Goal: Task Accomplishment & Management: Manage account settings

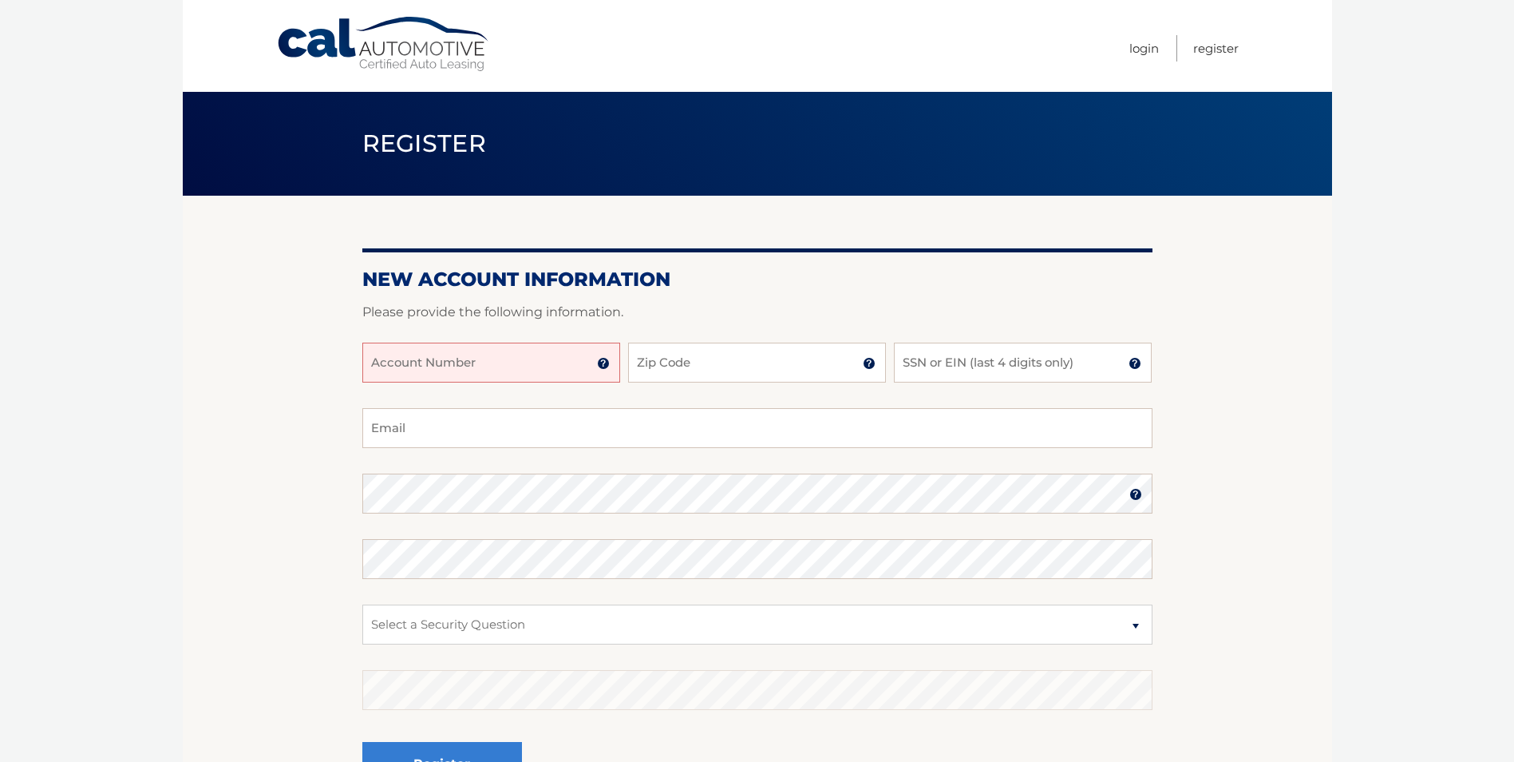
drag, startPoint x: 510, startPoint y: 385, endPoint x: 506, endPoint y: 374, distance: 11.9
click at [510, 384] on div "Account Number 11 digit account number provided on your coupon book or Welcome …" at bounding box center [757, 374] width 790 height 65
click at [500, 364] on input "Account Number" at bounding box center [491, 362] width 258 height 40
type input "44456008870"
click at [710, 362] on input "Zip Code" at bounding box center [757, 362] width 258 height 40
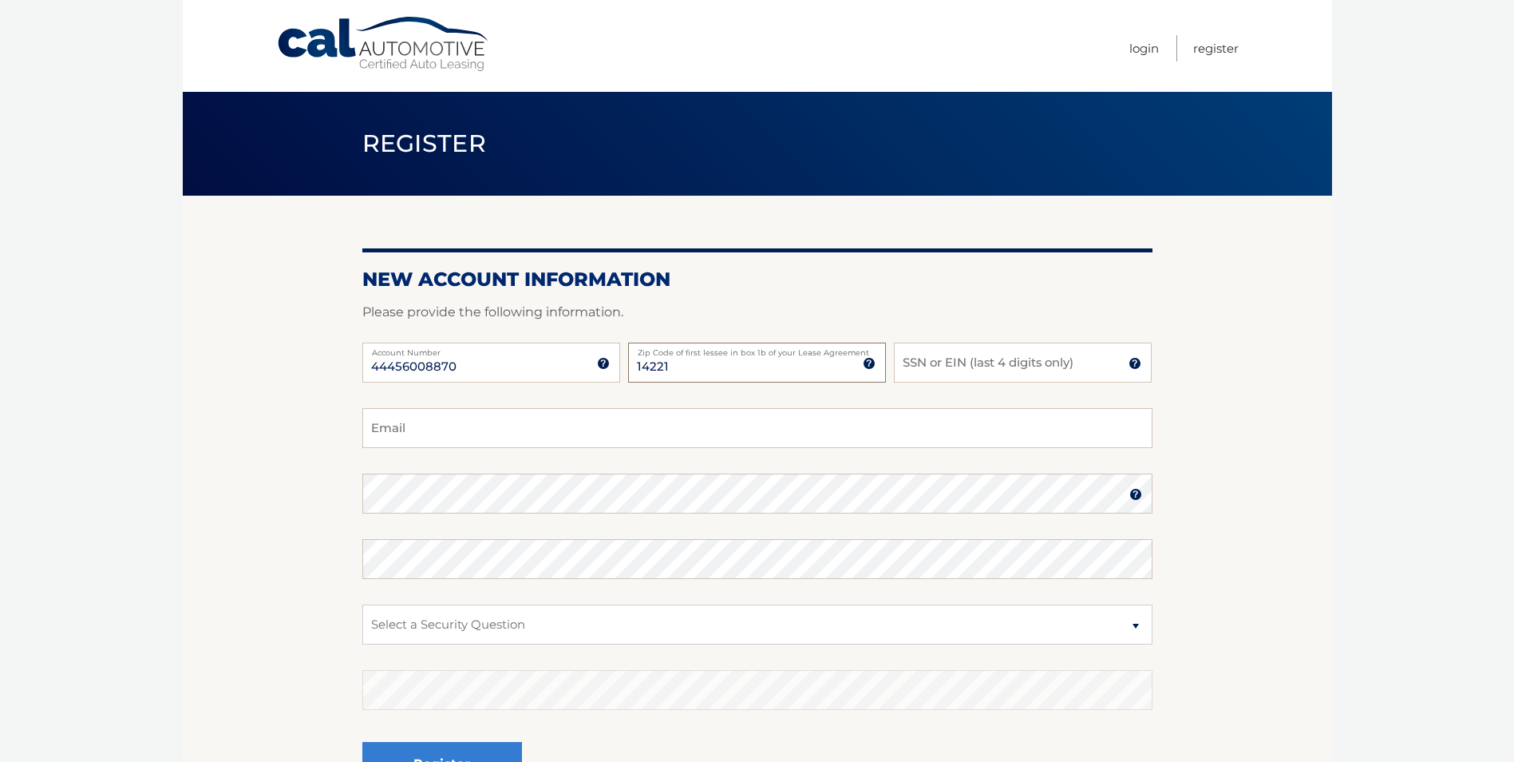
type input "14221"
type input "6318"
click at [639, 439] on input "Email" at bounding box center [757, 428] width 790 height 40
type input "T"
type input "theswanteks@yahoo.com"
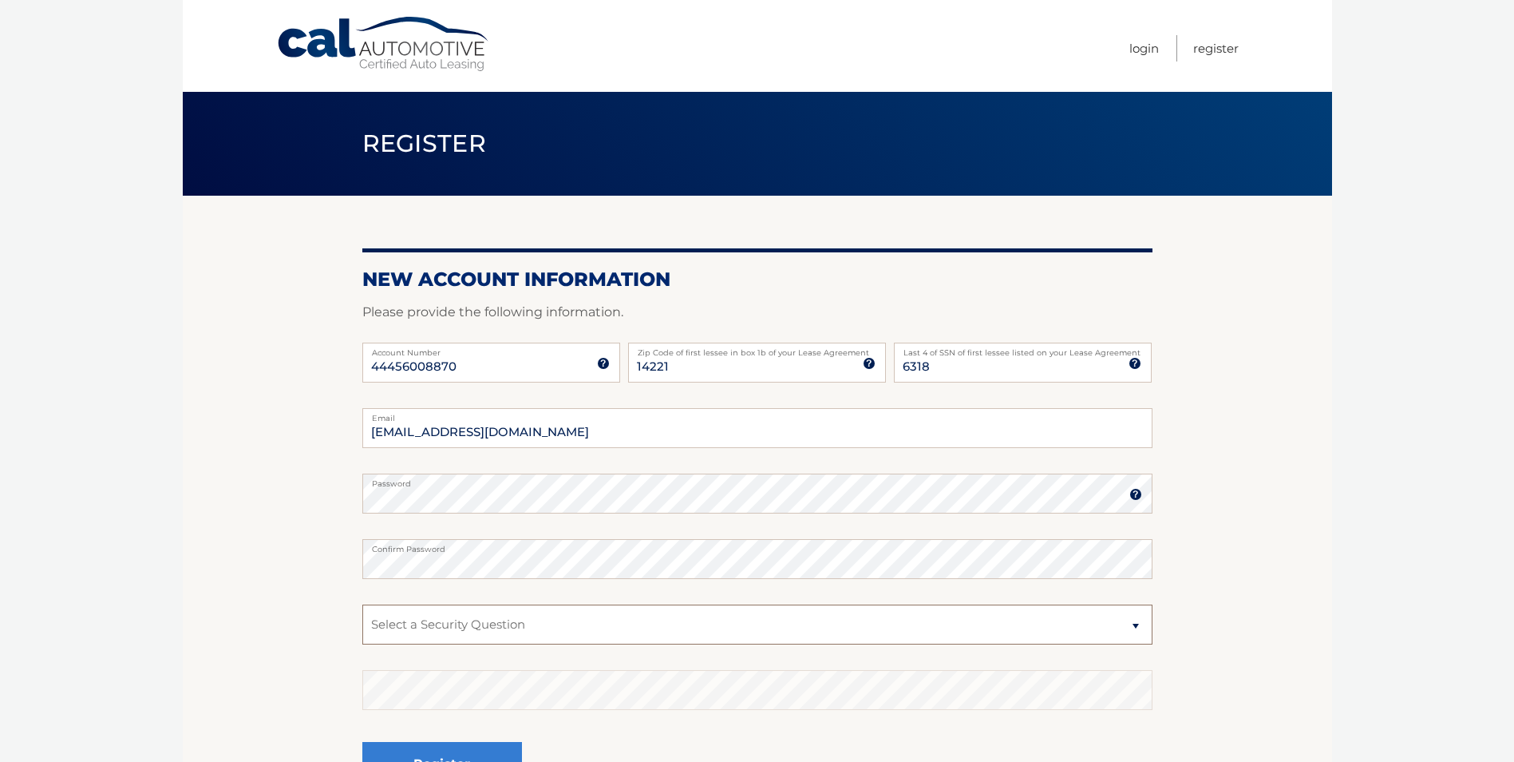
click at [473, 618] on select "Select a Security Question What was the name of your elementary school? What is…" at bounding box center [757, 624] width 790 height 40
select select "2"
click at [362, 604] on select "Select a Security Question What was the name of your elementary school? What is…" at bounding box center [757, 624] width 790 height 40
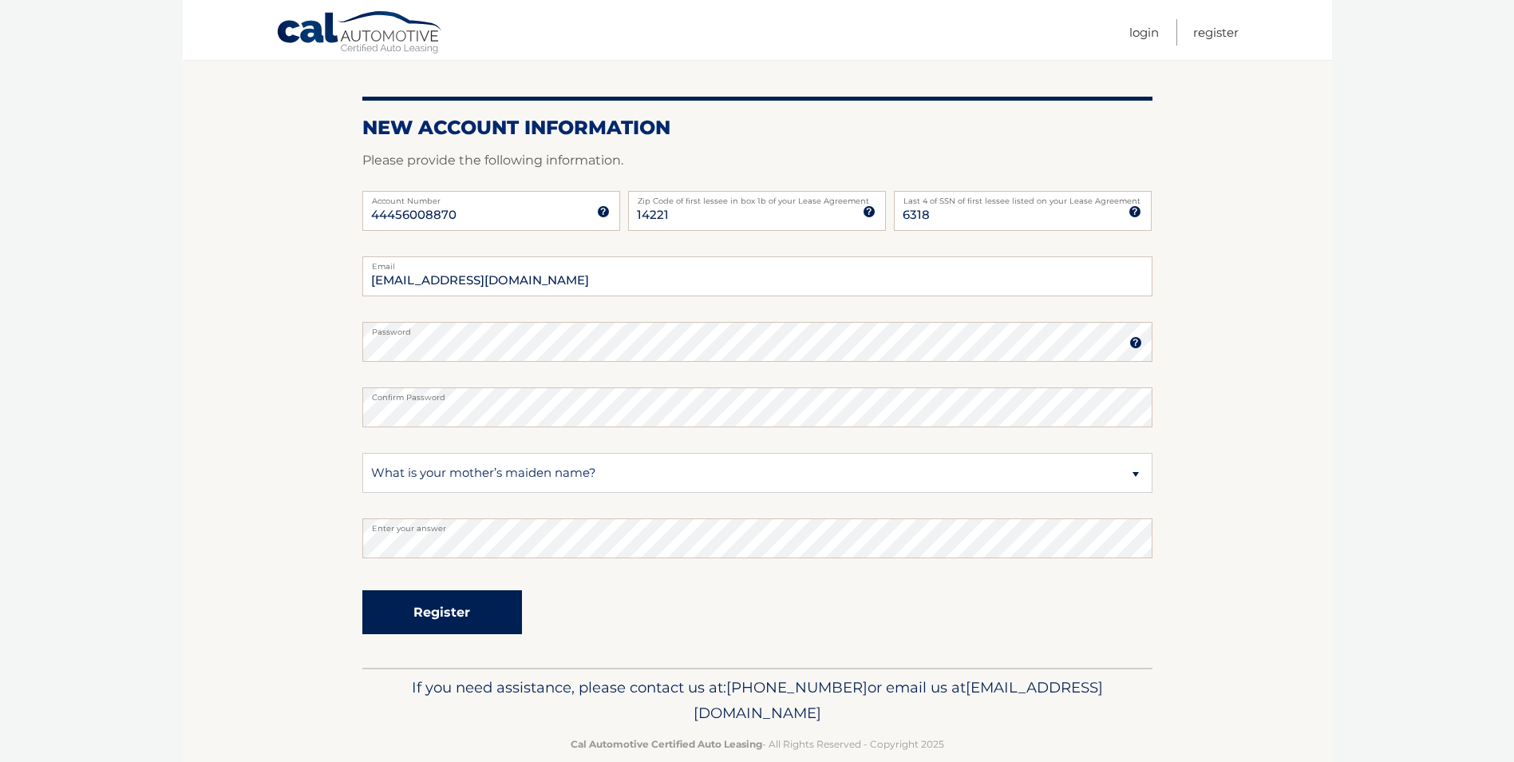
scroll to position [179, 0]
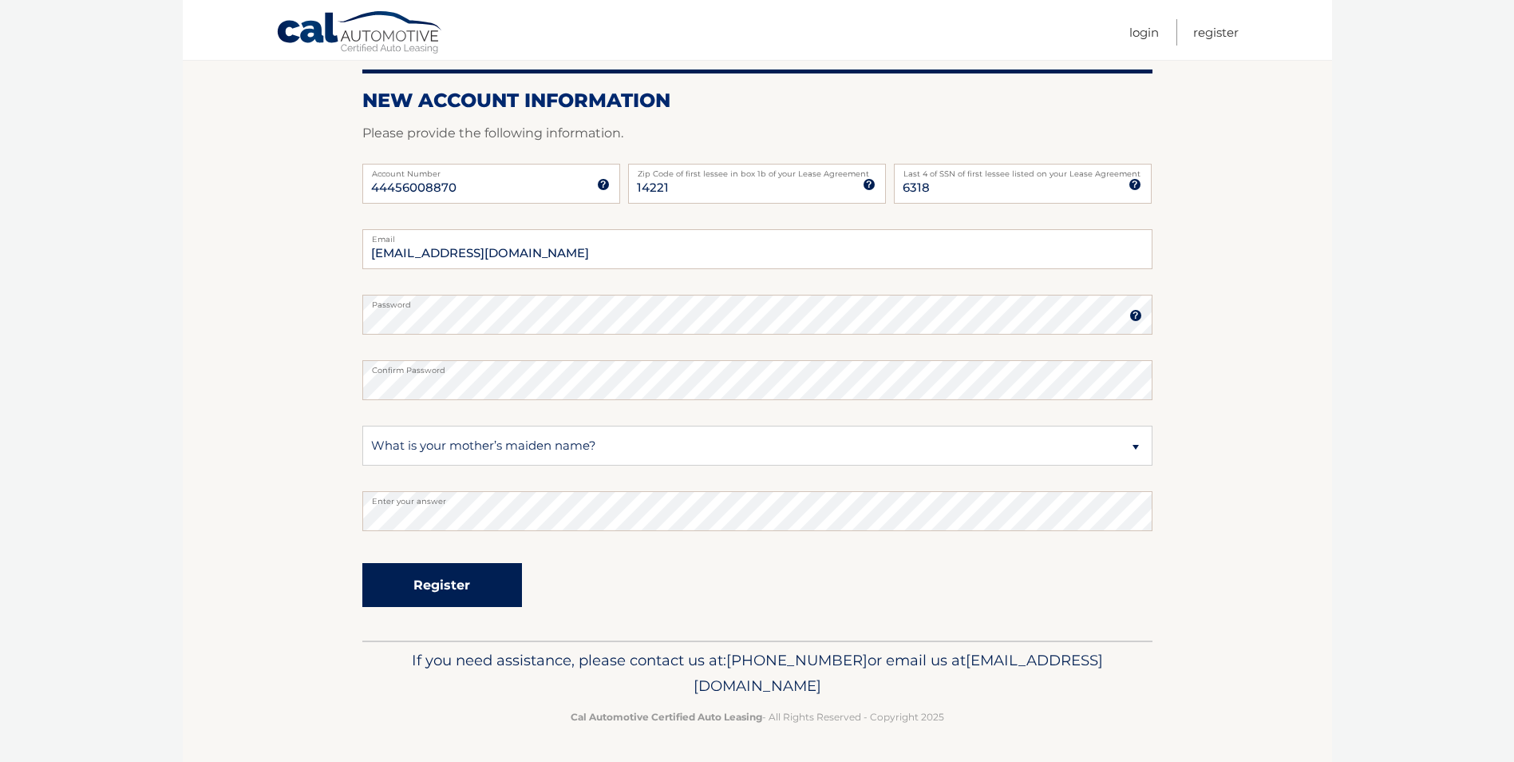
click at [446, 590] on button "Register" at bounding box center [442, 585] width 160 height 44
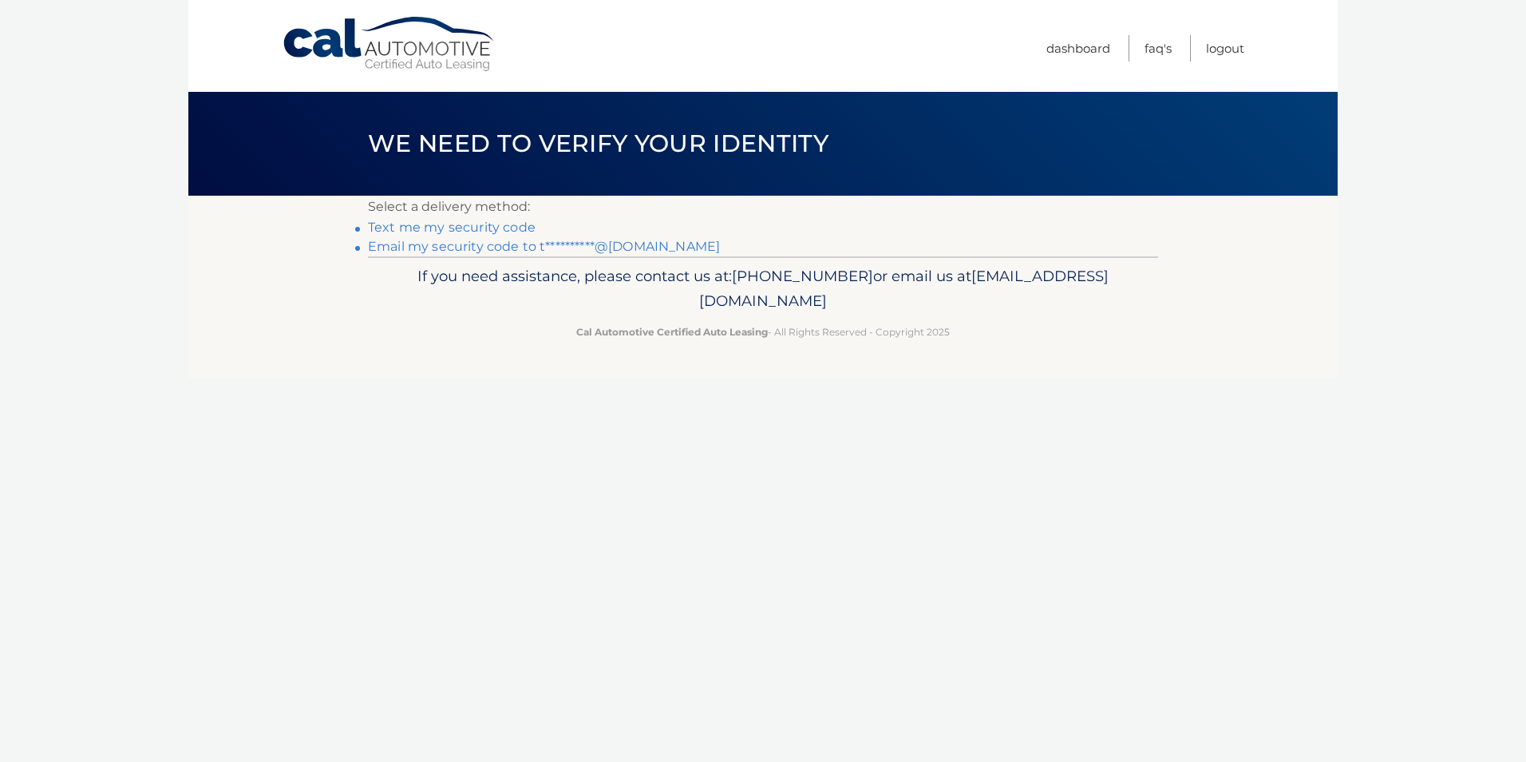
click at [475, 225] on link "Text me my security code" at bounding box center [452, 227] width 168 height 15
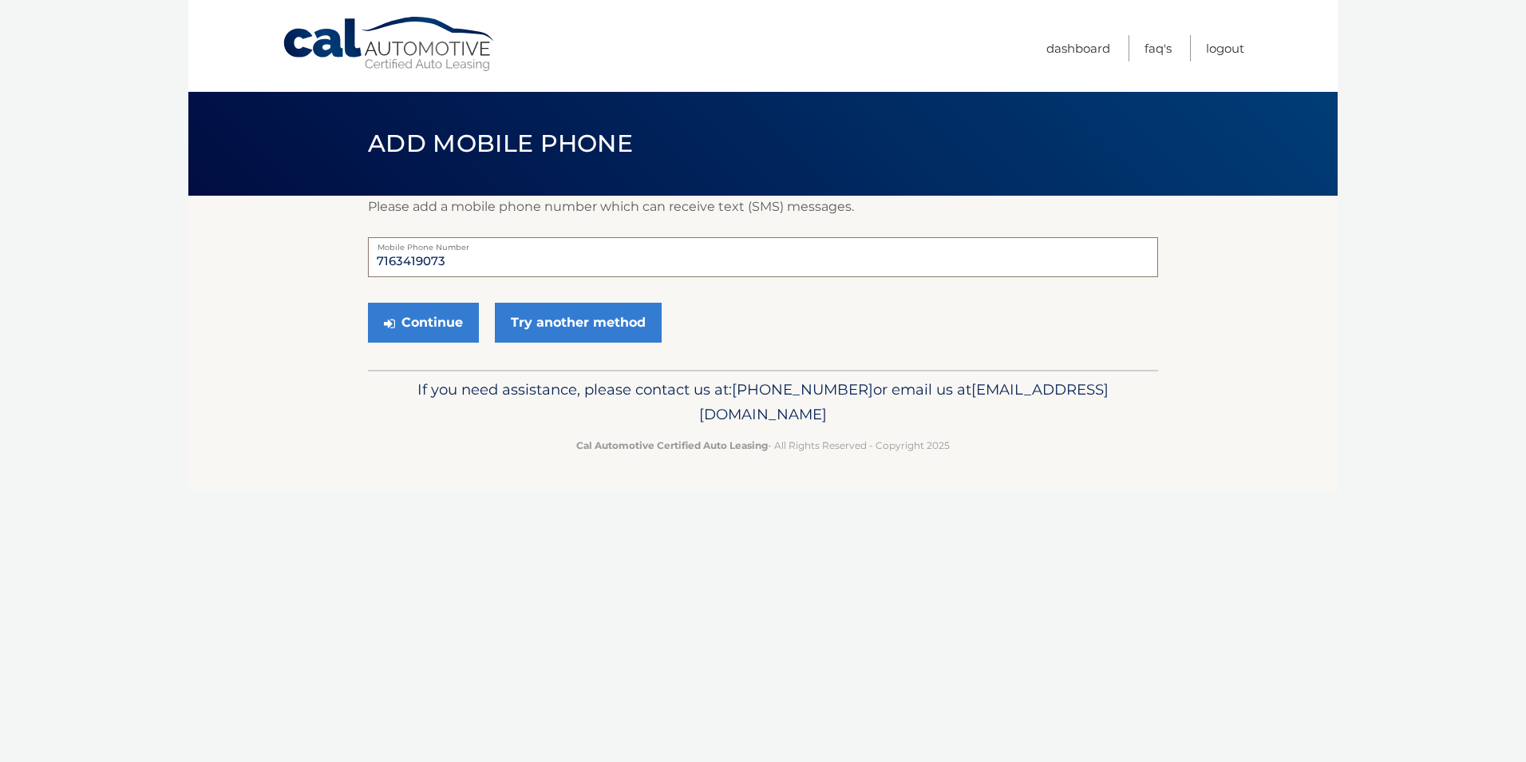
click at [476, 256] on input "7163419073" at bounding box center [763, 257] width 790 height 40
type input "7168646661"
click at [722, 313] on div "Continue Try another method" at bounding box center [763, 323] width 790 height 54
click at [428, 326] on button "Continue" at bounding box center [423, 323] width 111 height 40
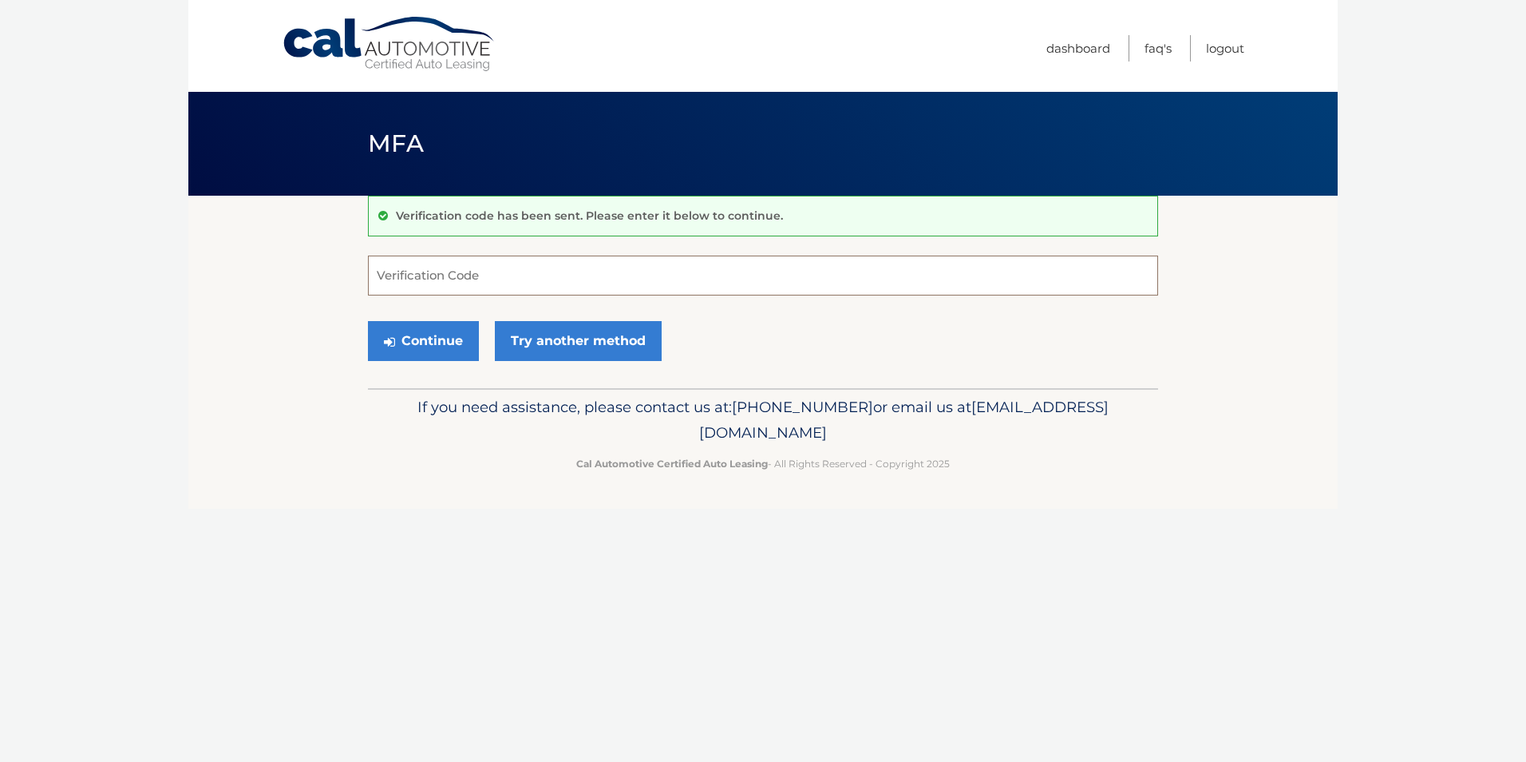
click at [406, 271] on input "Verification Code" at bounding box center [763, 275] width 790 height 40
type input "313920"
click at [425, 342] on button "Continue" at bounding box center [423, 341] width 111 height 40
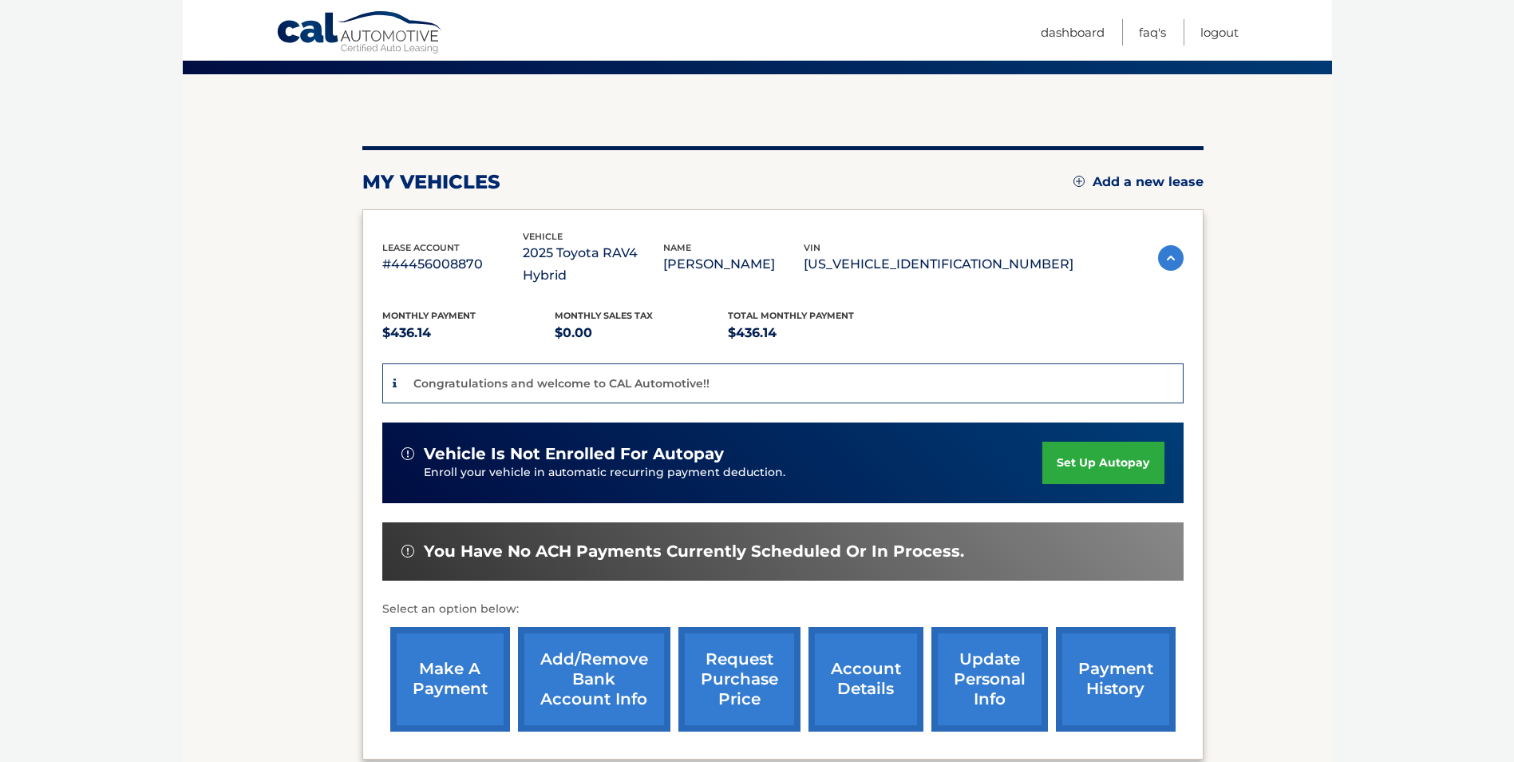
scroll to position [160, 0]
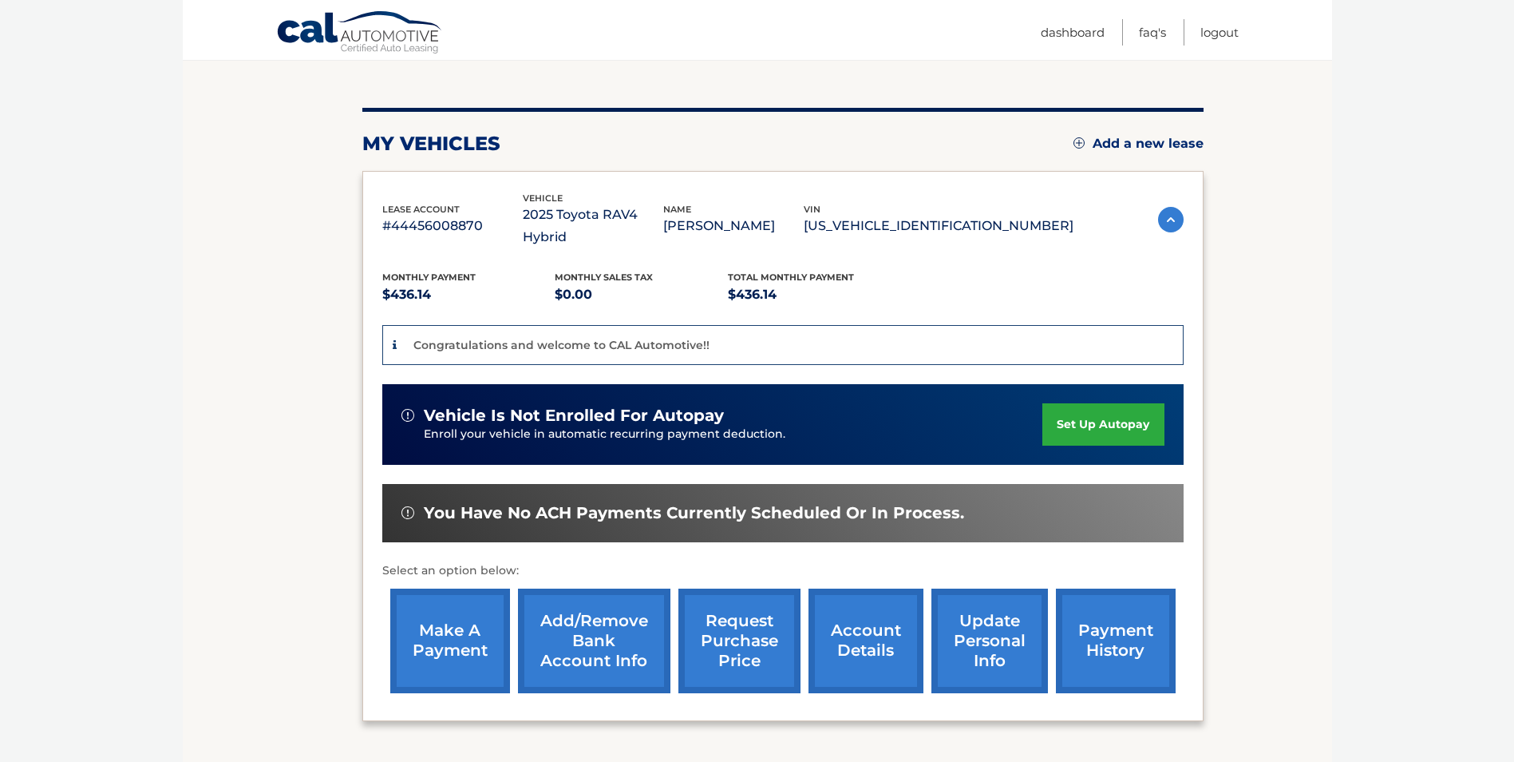
click at [1114, 403] on link "set up autopay" at bounding box center [1103, 424] width 121 height 42
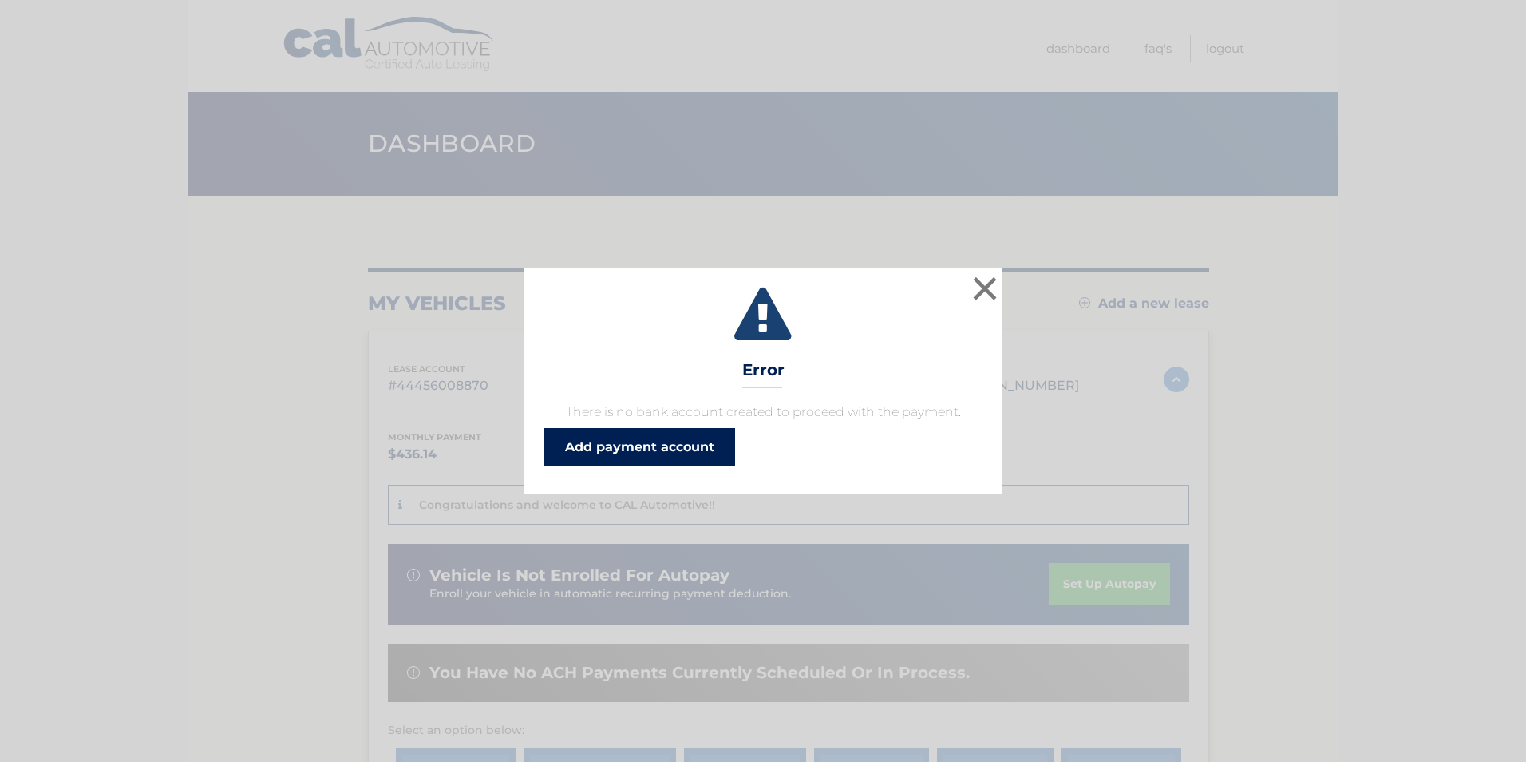
click at [639, 447] on link "Add payment account" at bounding box center [640, 447] width 192 height 38
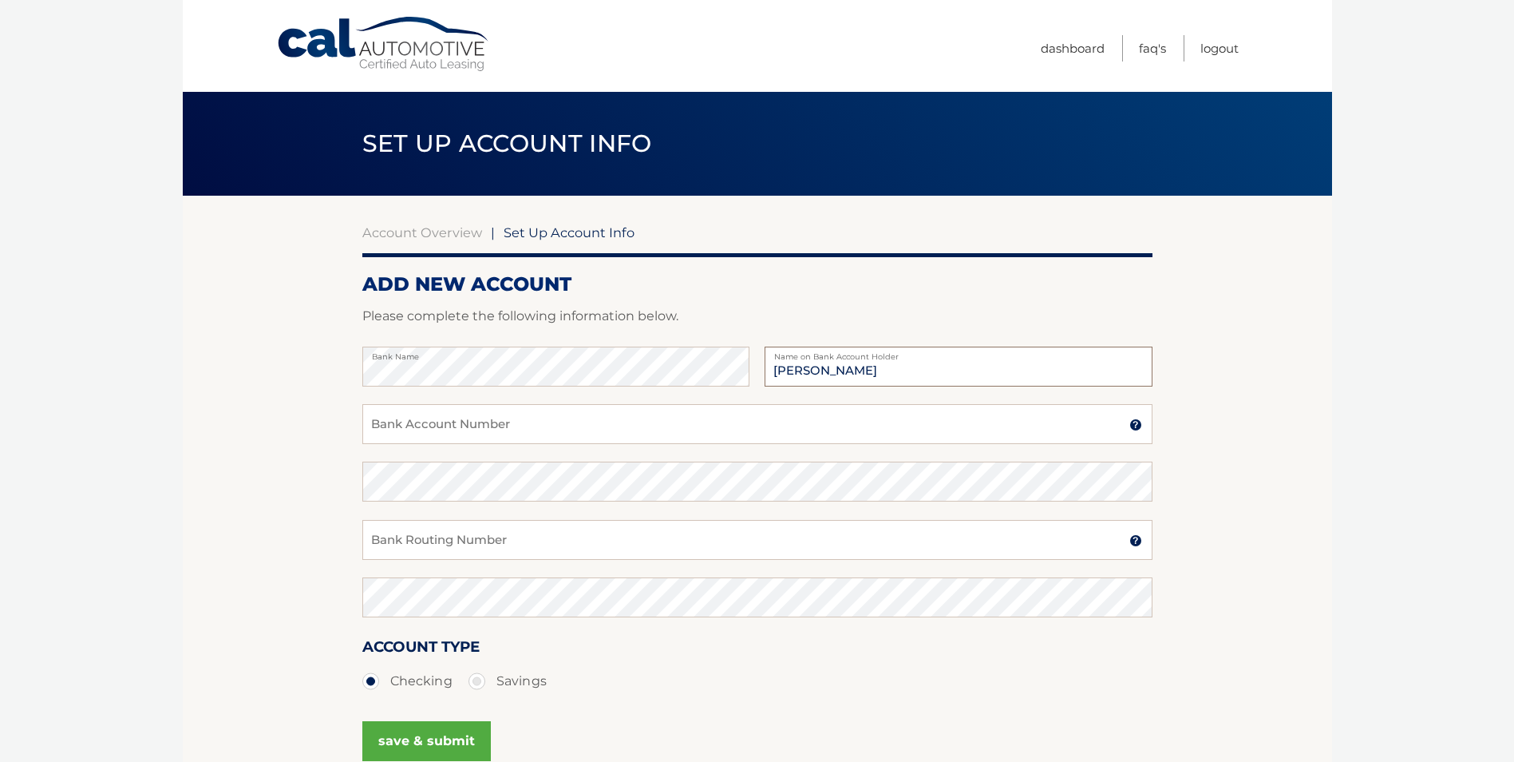
type input "John Swantek"
click at [429, 430] on input "Bank Account Number" at bounding box center [757, 424] width 790 height 40
type input "2"
type input "7240190812"
type input "7"
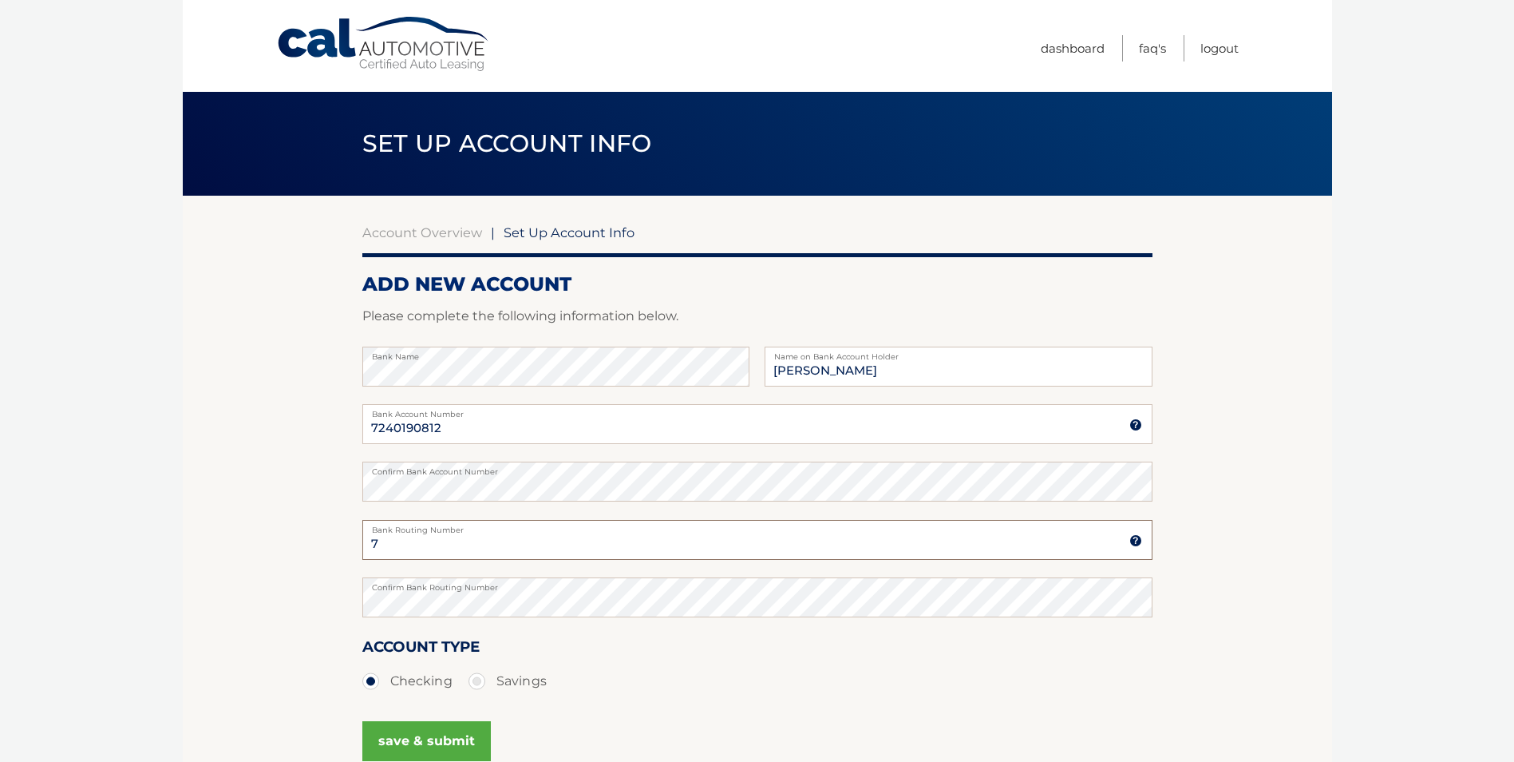
click at [385, 542] on input "7" at bounding box center [757, 540] width 790 height 40
type input "222371054"
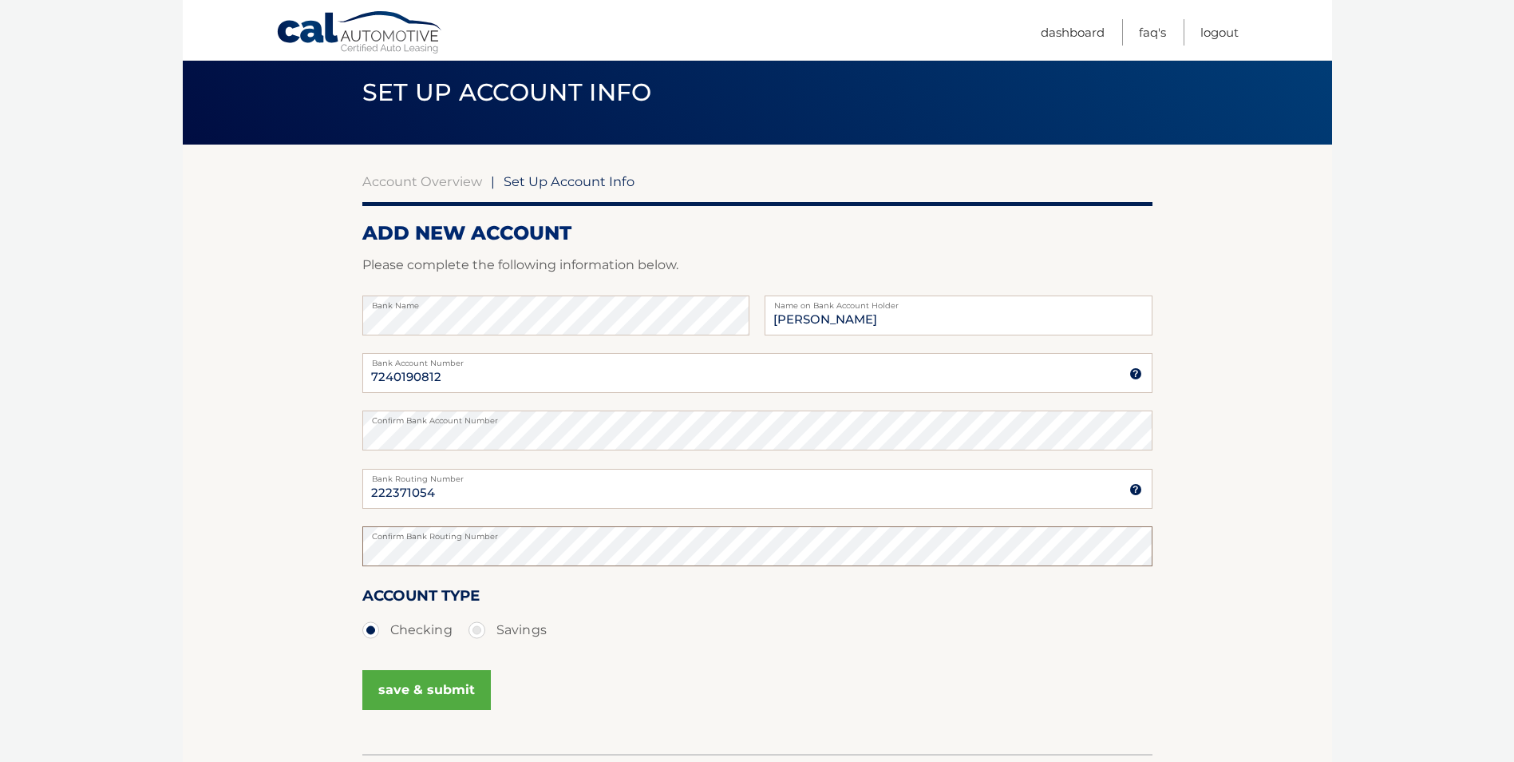
scroll to position [80, 0]
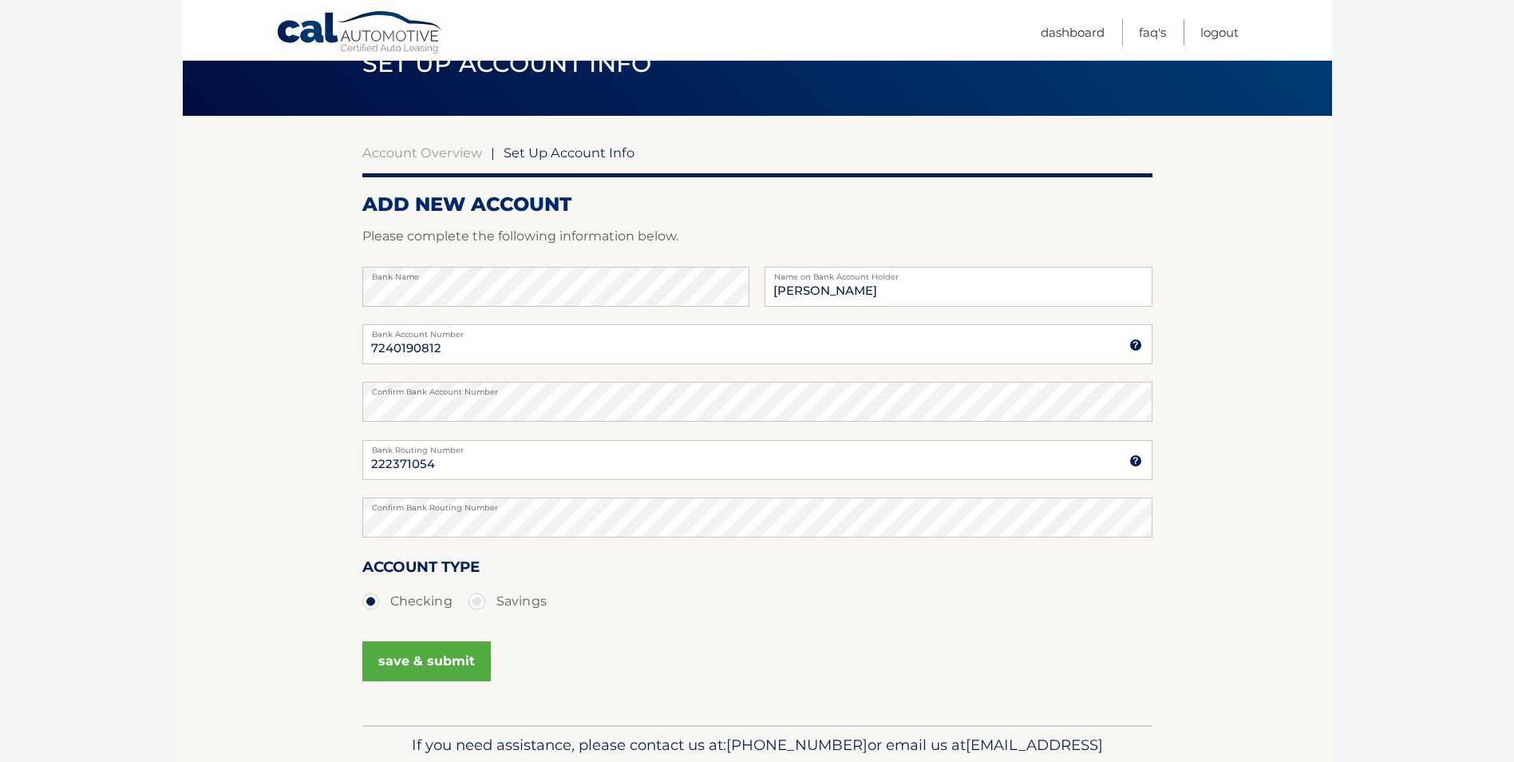
click at [431, 665] on button "save & submit" at bounding box center [426, 661] width 129 height 40
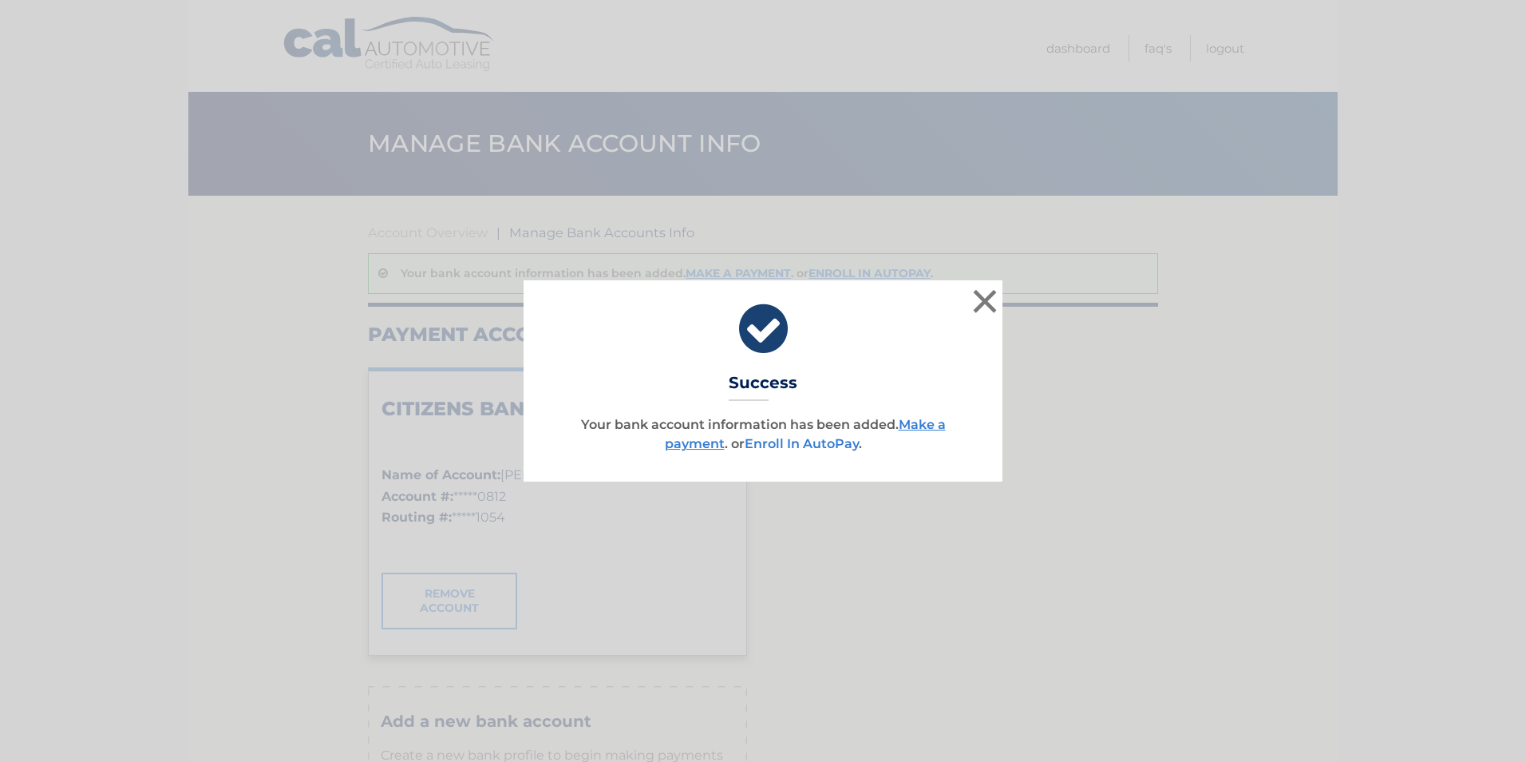
click at [813, 442] on link "Enroll In AutoPay" at bounding box center [802, 443] width 114 height 15
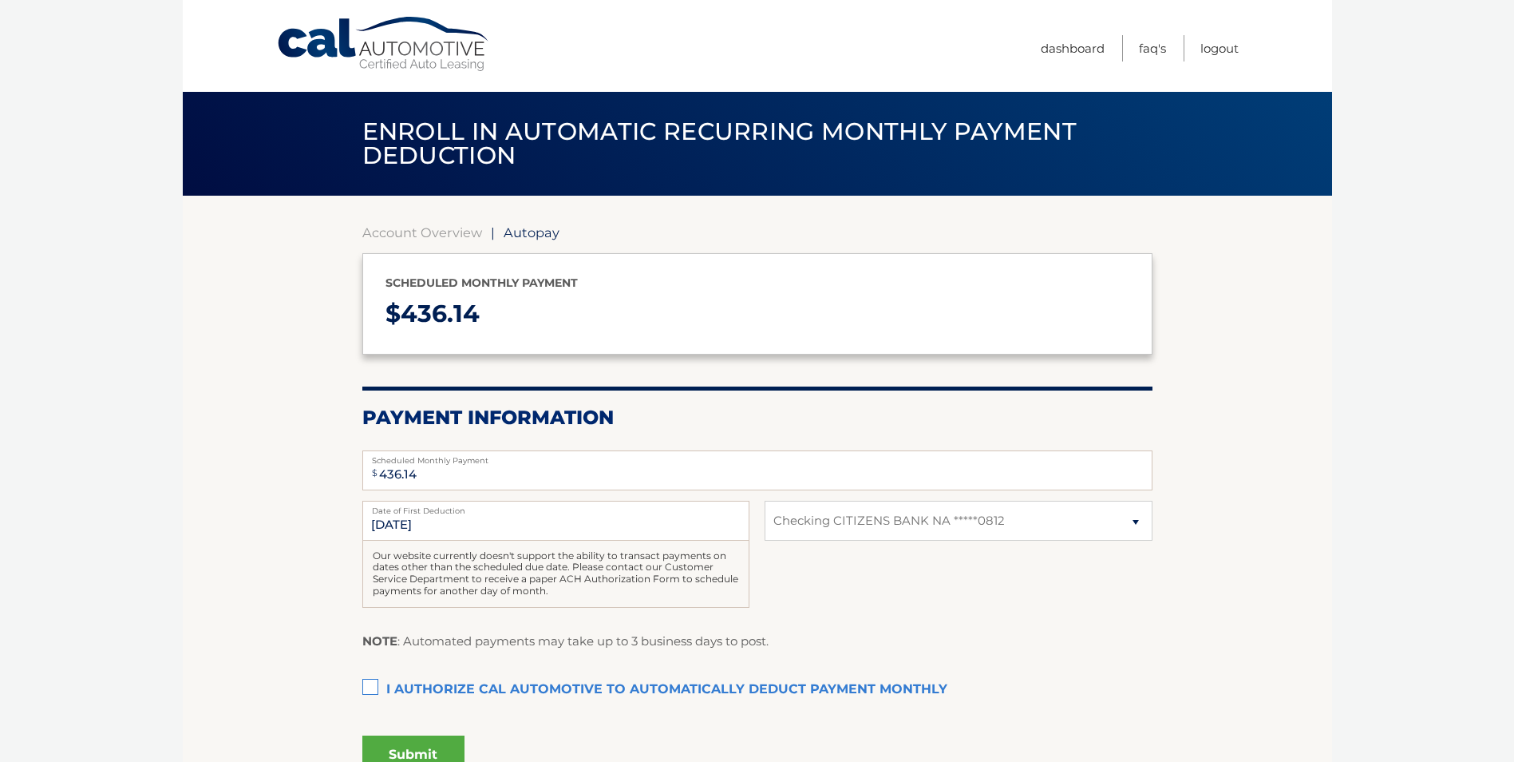
select select "Zjk1MjU2NTctZGZmNi00ODVkLThmYmYtMWZmMzc4MmM5YmJm"
click at [369, 684] on label "I authorize cal automotive to automatically deduct payment monthly This checkbo…" at bounding box center [757, 690] width 790 height 32
click at [0, 0] on input "I authorize cal automotive to automatically deduct payment monthly This checkbo…" at bounding box center [0, 0] width 0 height 0
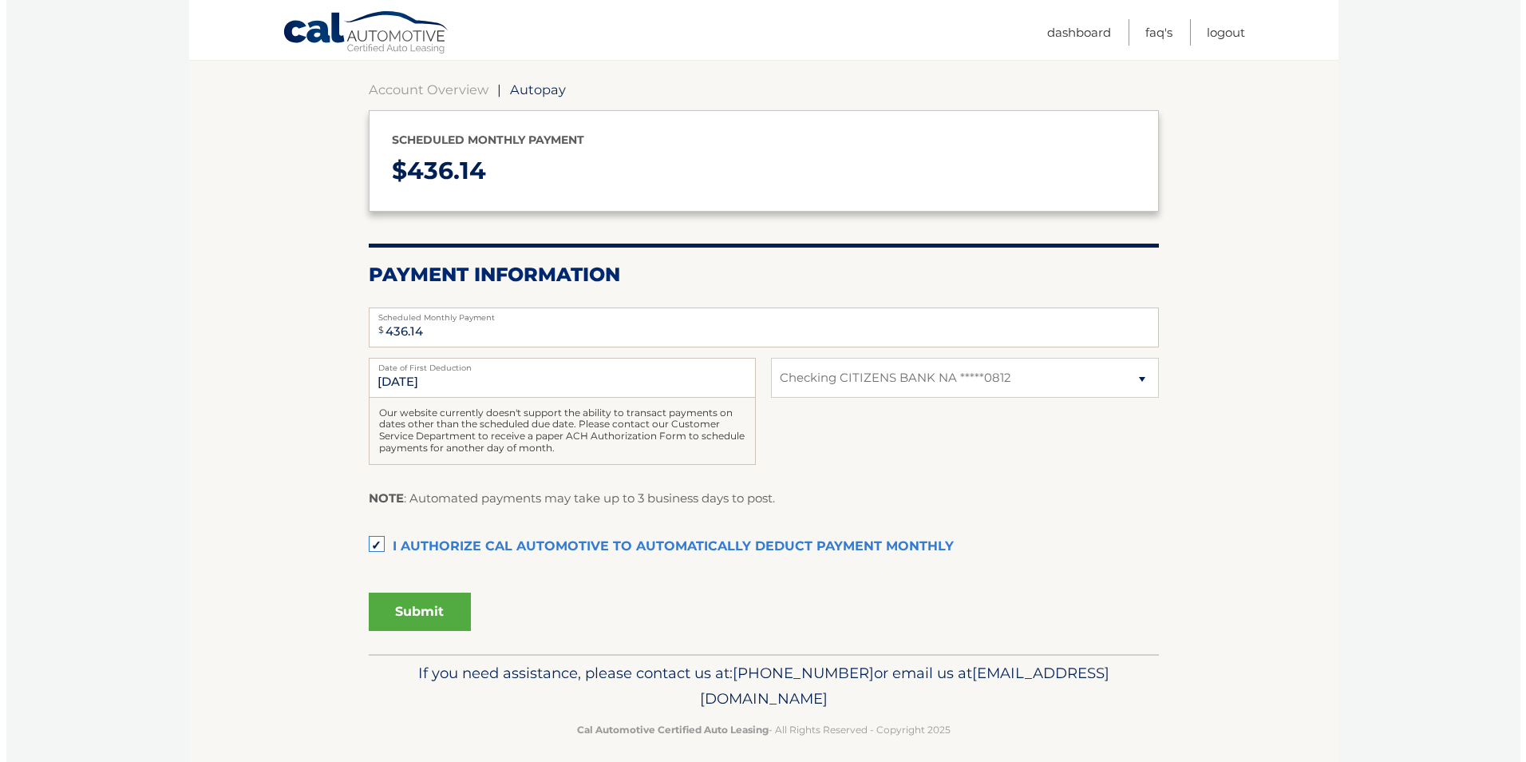
scroll to position [156, 0]
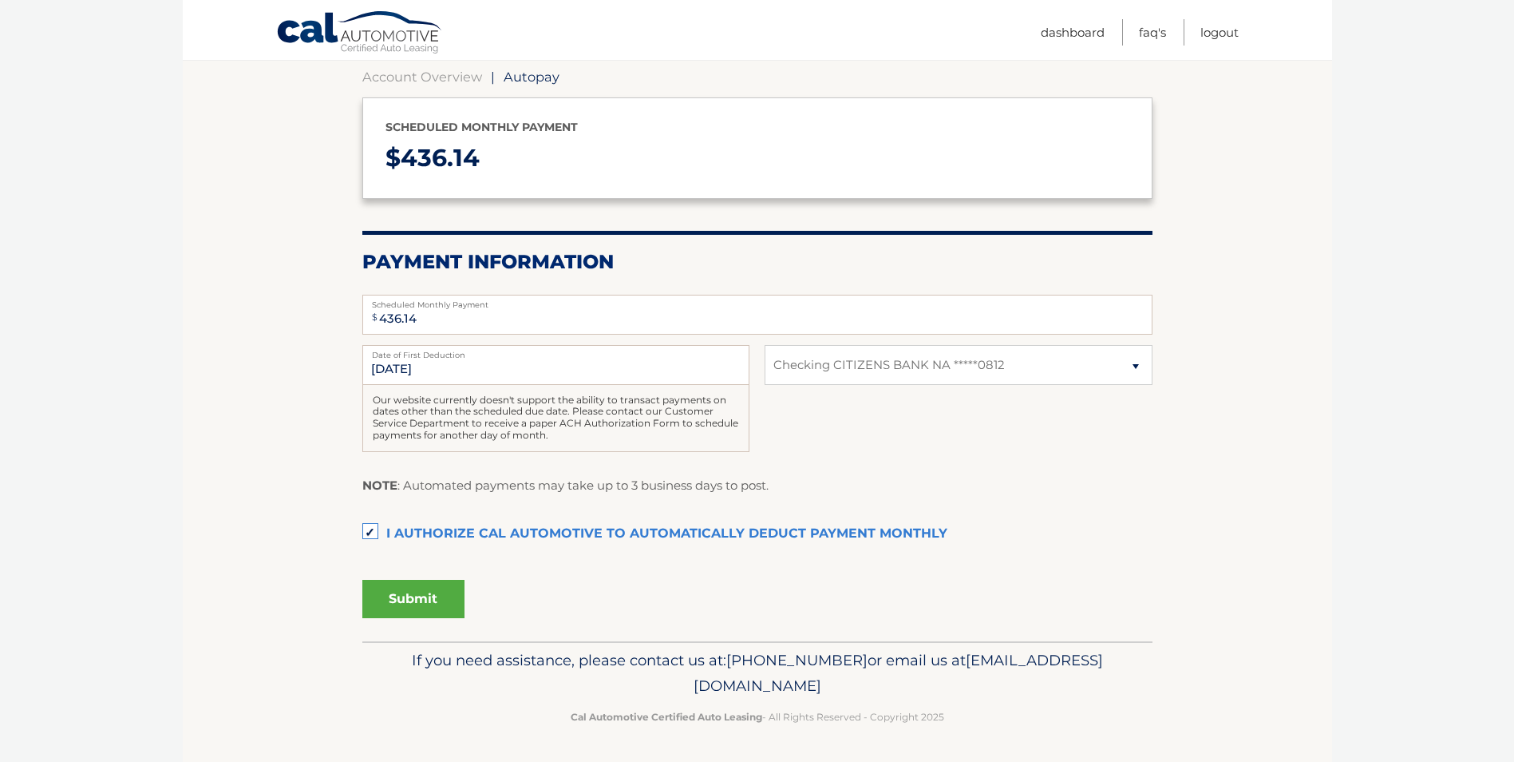
click at [432, 591] on button "Submit" at bounding box center [413, 599] width 102 height 38
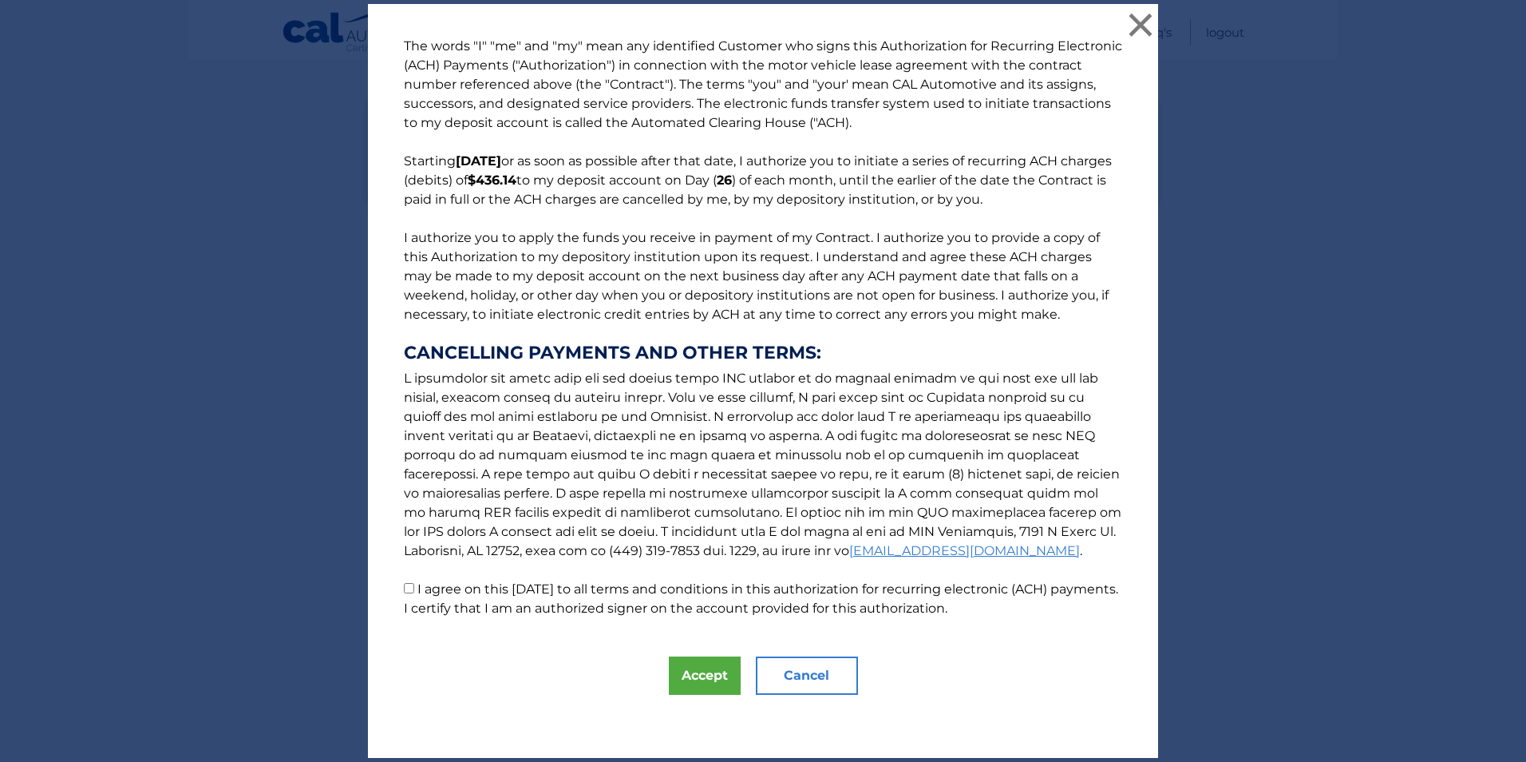
click at [412, 593] on label "I agree on this [DATE] to all terms and conditions in this authorization for re…" at bounding box center [761, 598] width 714 height 34
click at [412, 593] on input "I agree on this [DATE] to all terms and conditions in this authorization for re…" at bounding box center [409, 588] width 10 height 10
checkbox input "true"
click at [698, 671] on button "Accept" at bounding box center [705, 675] width 72 height 38
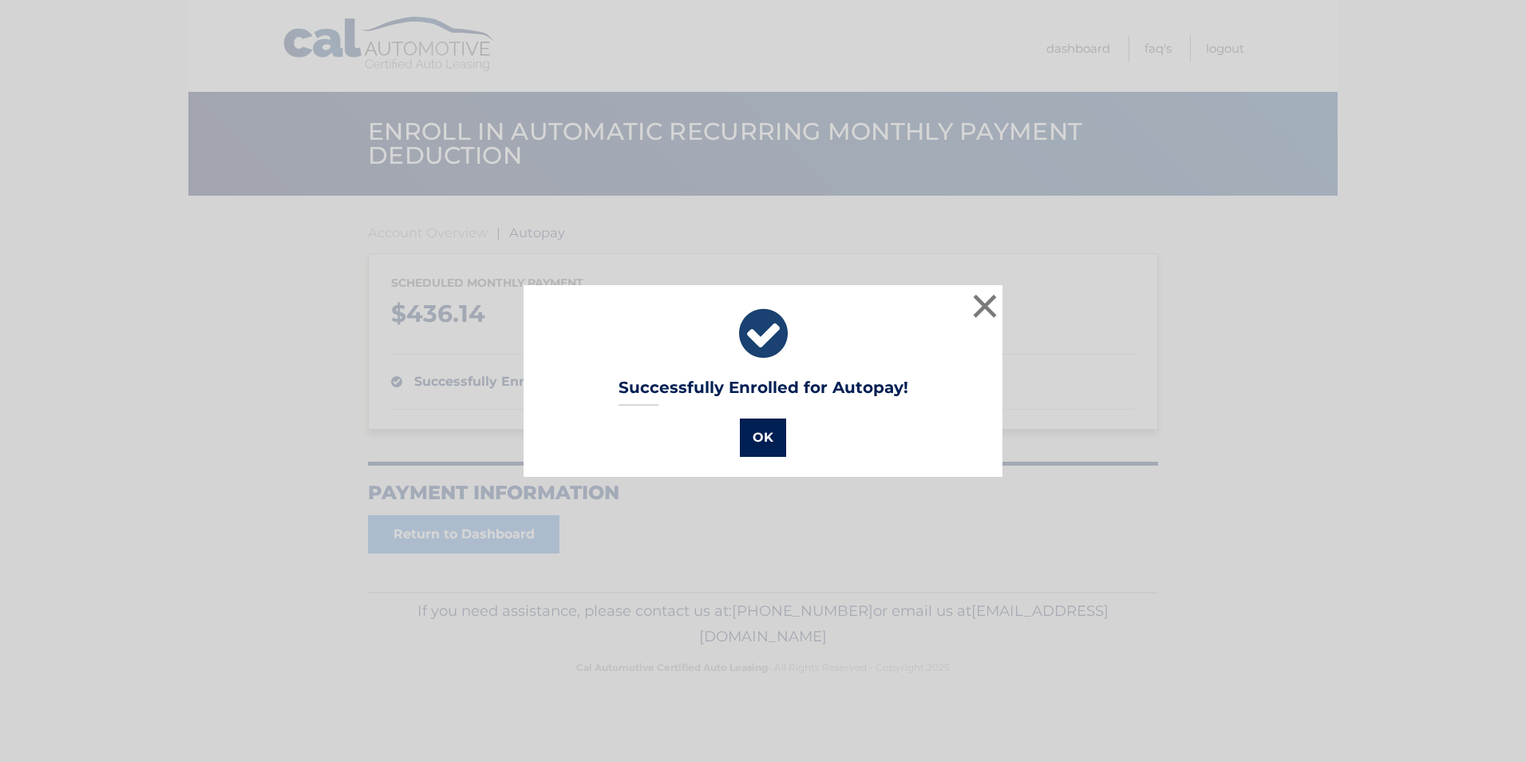
click at [761, 431] on button "OK" at bounding box center [763, 437] width 46 height 38
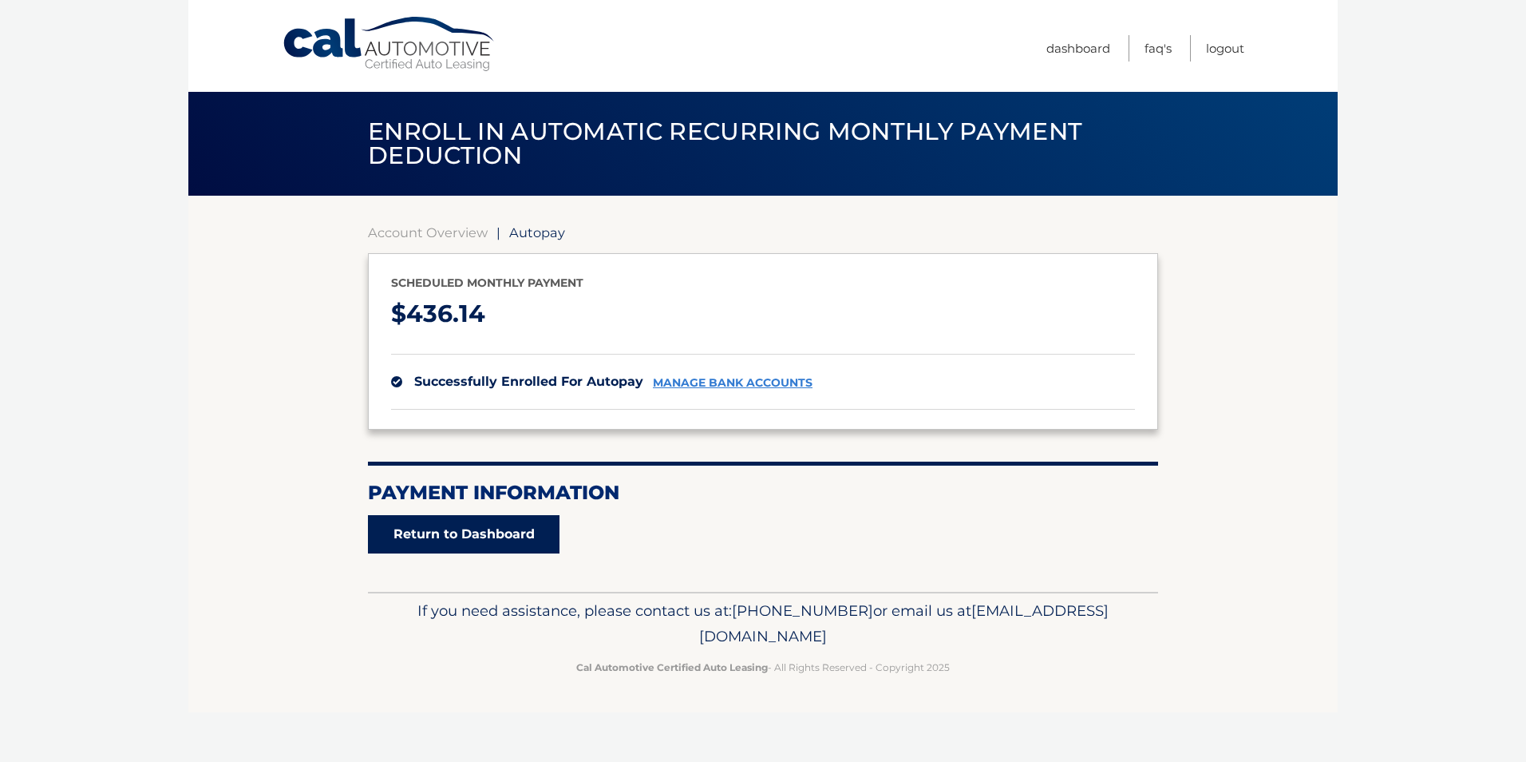
click at [449, 537] on link "Return to Dashboard" at bounding box center [464, 534] width 192 height 38
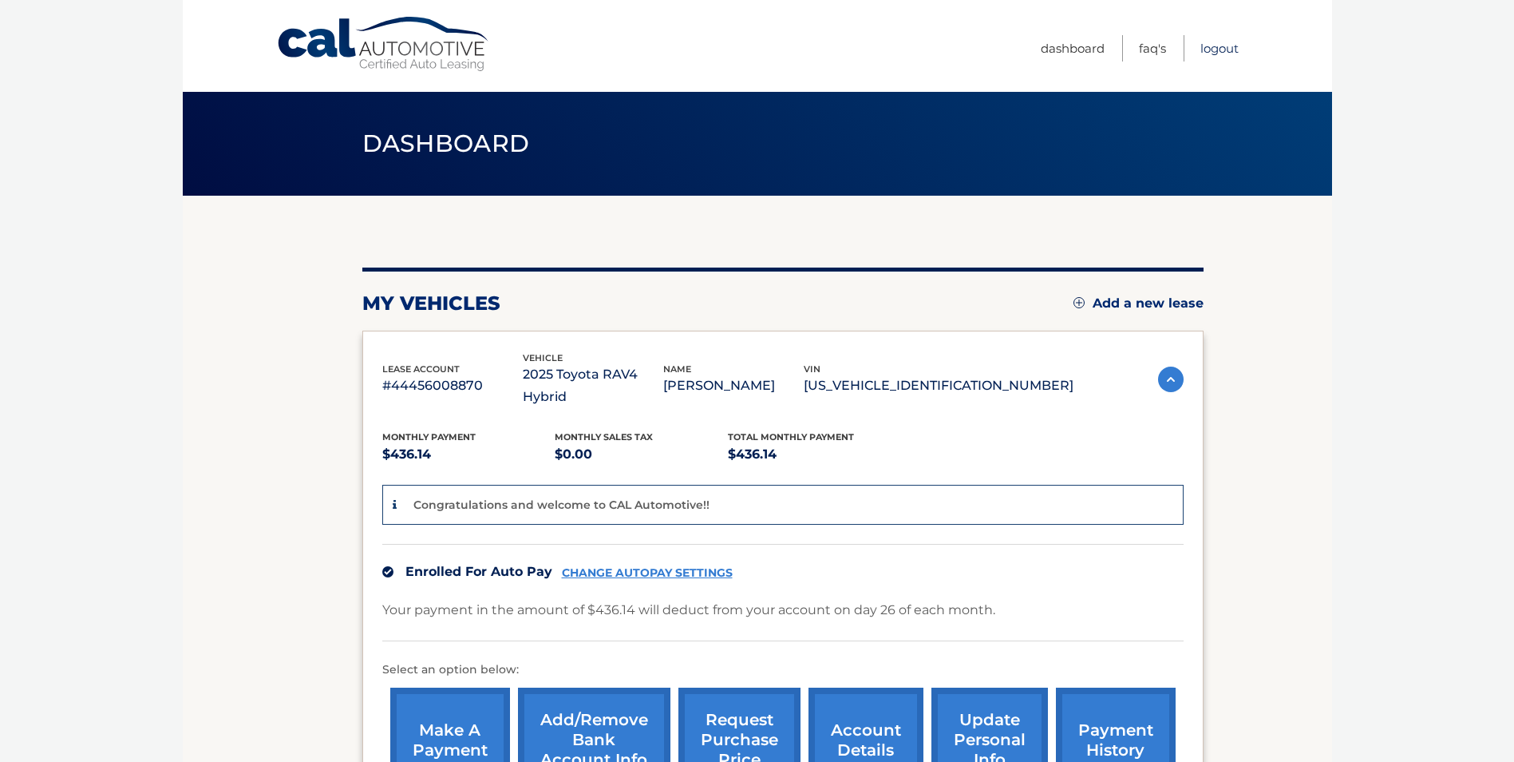
click at [1207, 50] on link "Logout" at bounding box center [1220, 48] width 38 height 26
